Goal: Find contact information: Find contact information

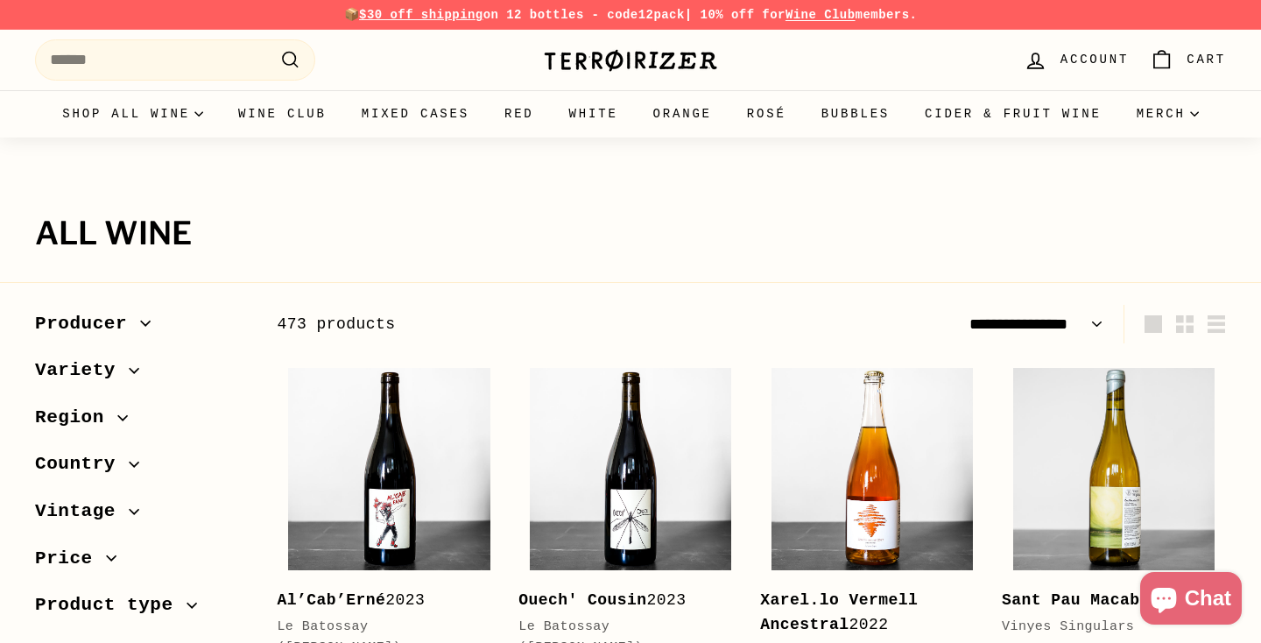
select select "**********"
click at [684, 56] on img at bounding box center [630, 60] width 175 height 25
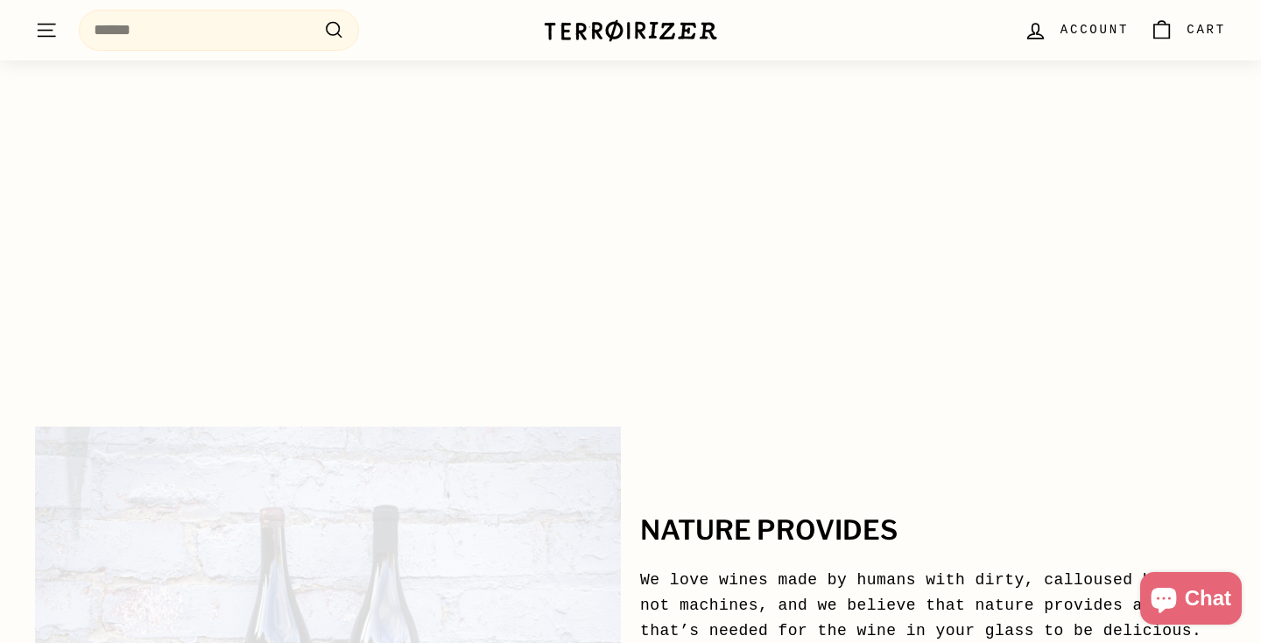
scroll to position [8624, 0]
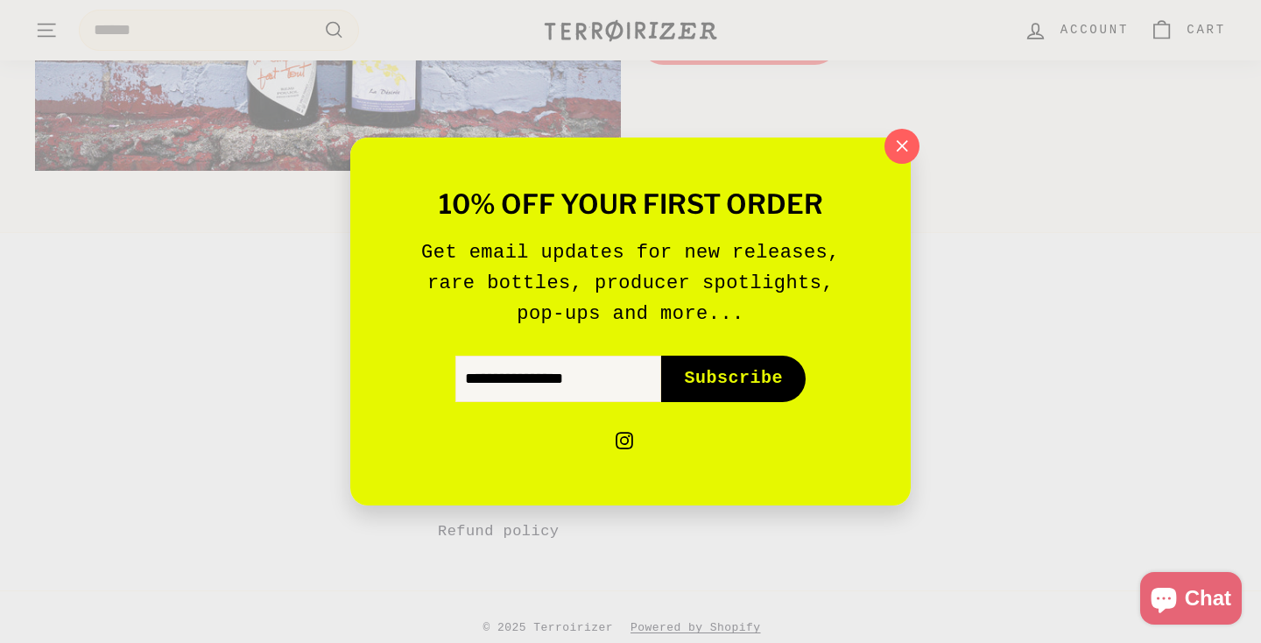
click at [485, 328] on p "Get email updates for new releases, rare bottles, producer spotlights, pop-ups …" at bounding box center [630, 282] width 455 height 93
click at [903, 148] on icon "button" at bounding box center [901, 145] width 11 height 11
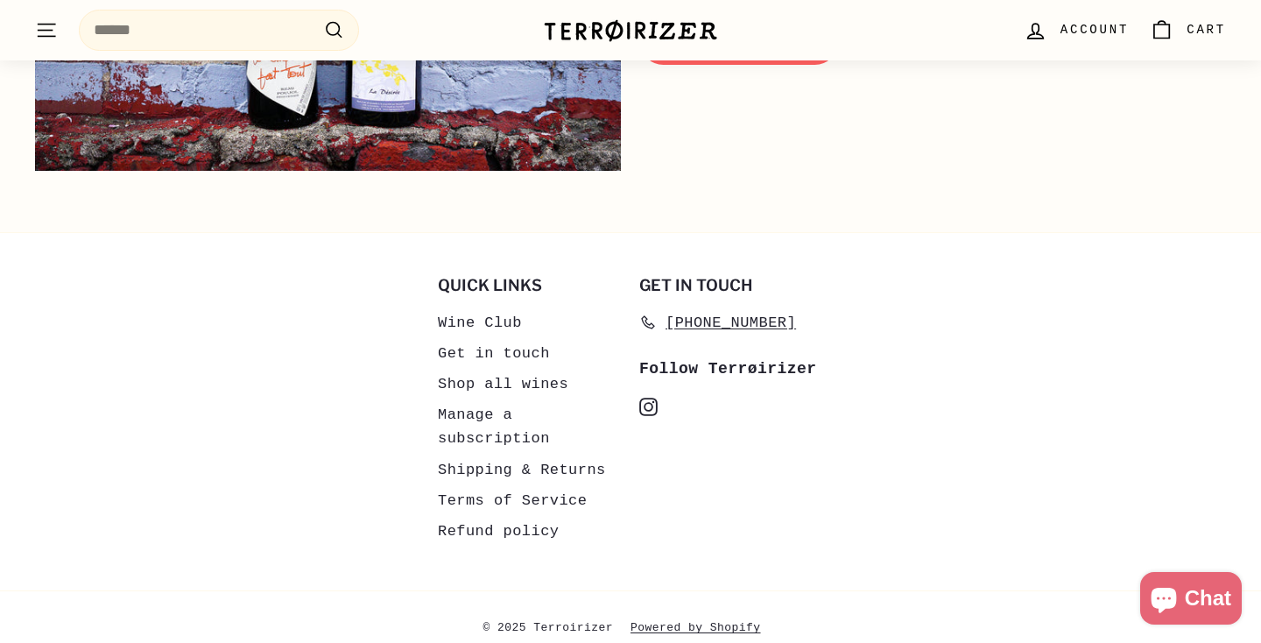
click at [447, 338] on link "Get in touch" at bounding box center [494, 353] width 112 height 31
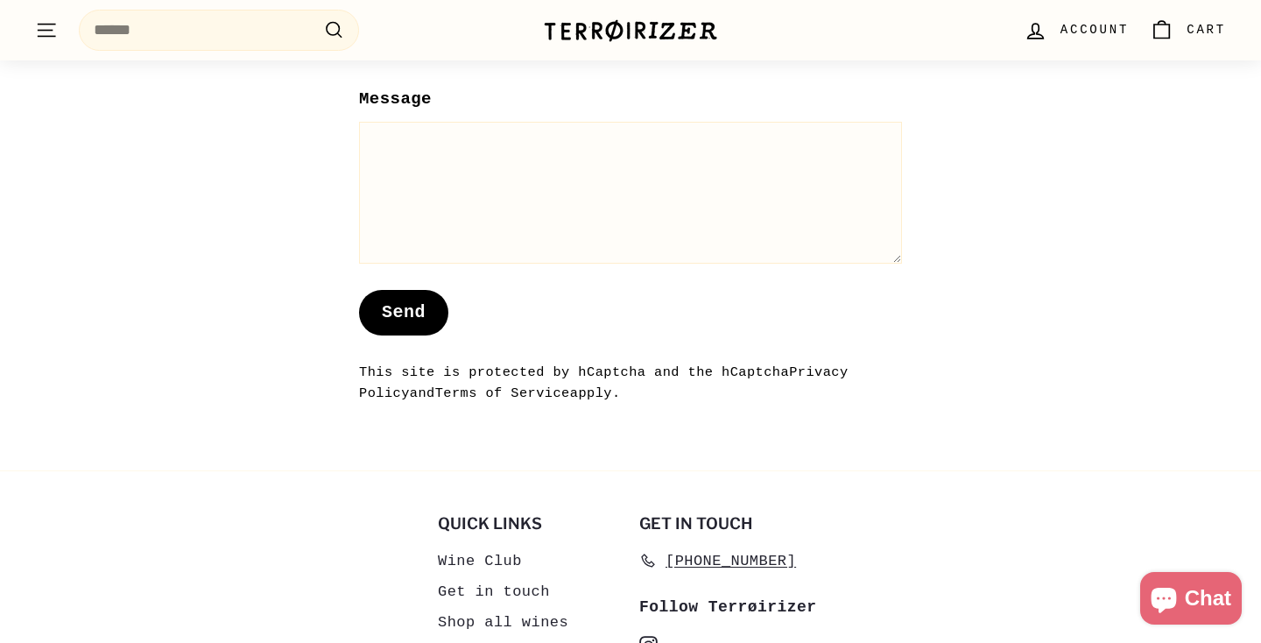
scroll to position [1268, 0]
